Goal: Information Seeking & Learning: Find specific fact

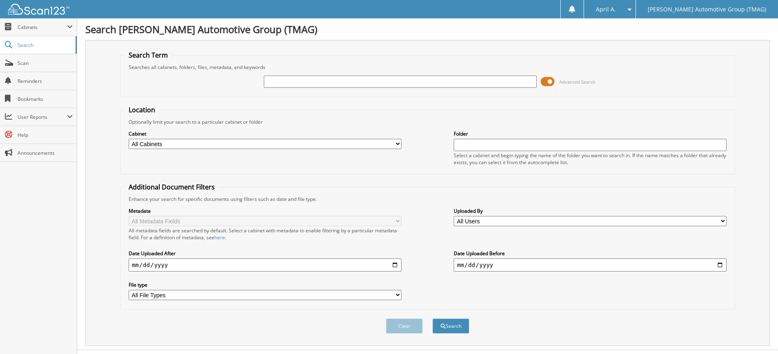
click at [358, 83] on input "text" at bounding box center [400, 82] width 273 height 12
type input "5043673"
click at [432, 318] on button "Search" at bounding box center [450, 325] width 37 height 15
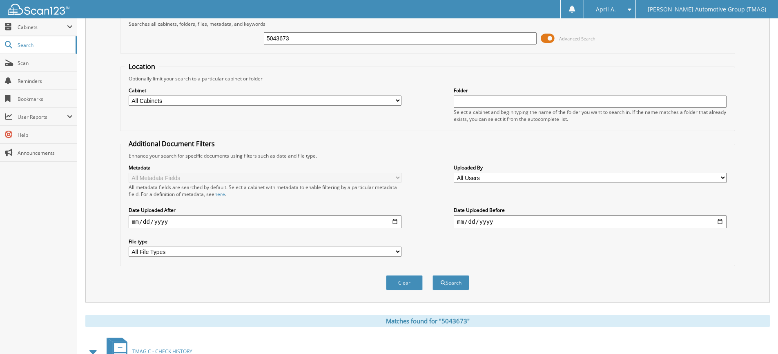
scroll to position [102, 0]
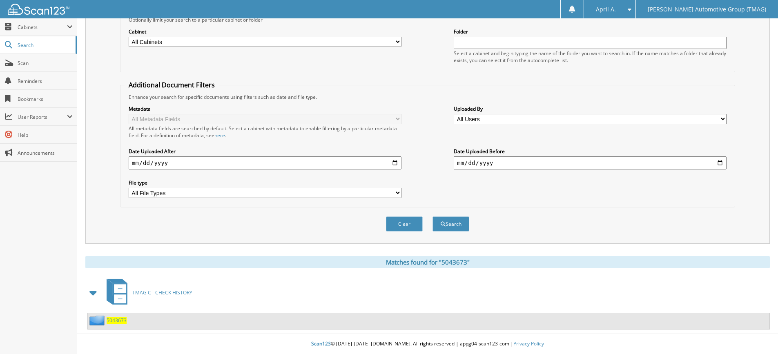
click at [117, 317] on span "5043673" at bounding box center [117, 320] width 20 height 7
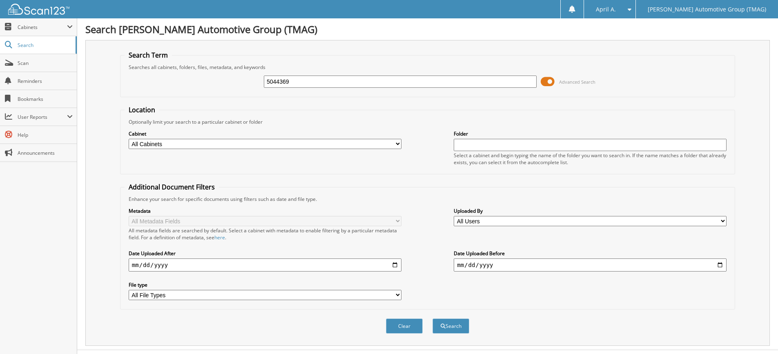
type input "5044369"
click at [432, 318] on button "Search" at bounding box center [450, 325] width 37 height 15
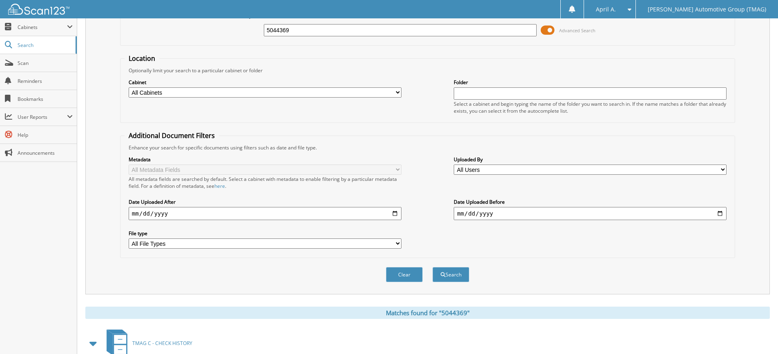
scroll to position [102, 0]
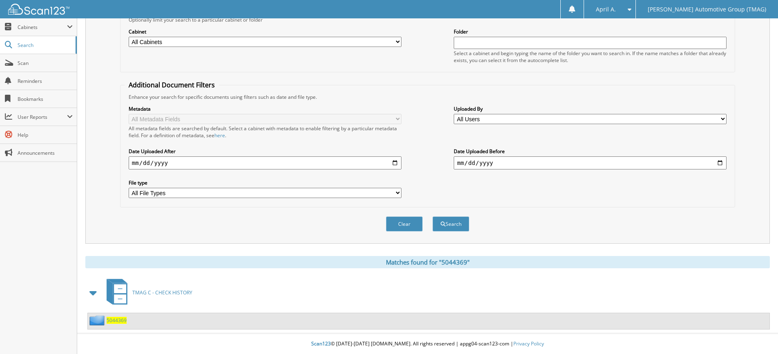
click at [119, 320] on span "5044369" at bounding box center [117, 320] width 20 height 7
